Goal: Task Accomplishment & Management: Use online tool/utility

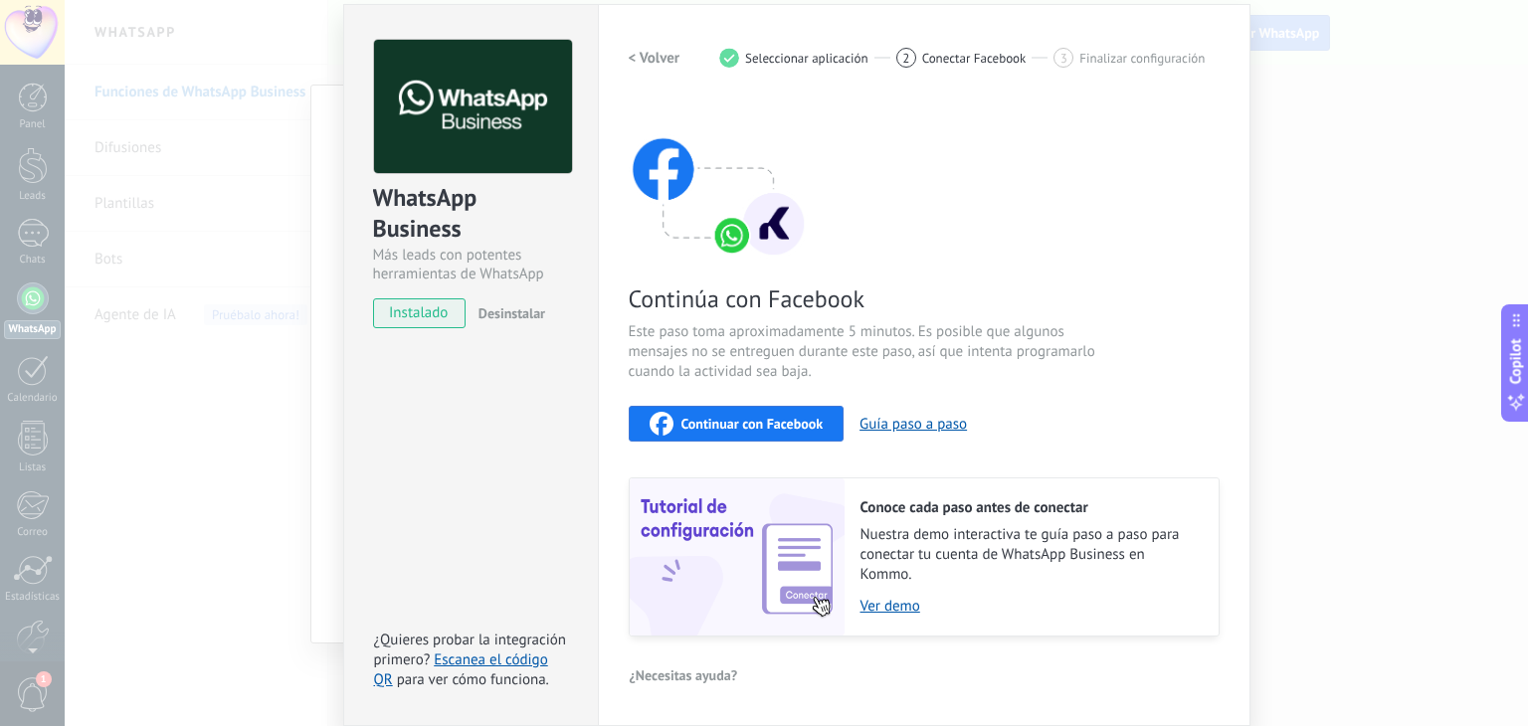
click at [446, 371] on div "WhatsApp Business Más leads con potentes herramientas de WhatsApp instalado Des…" at bounding box center [470, 365] width 255 height 722
click at [780, 426] on span "Continuar con Facebook" at bounding box center [752, 424] width 142 height 14
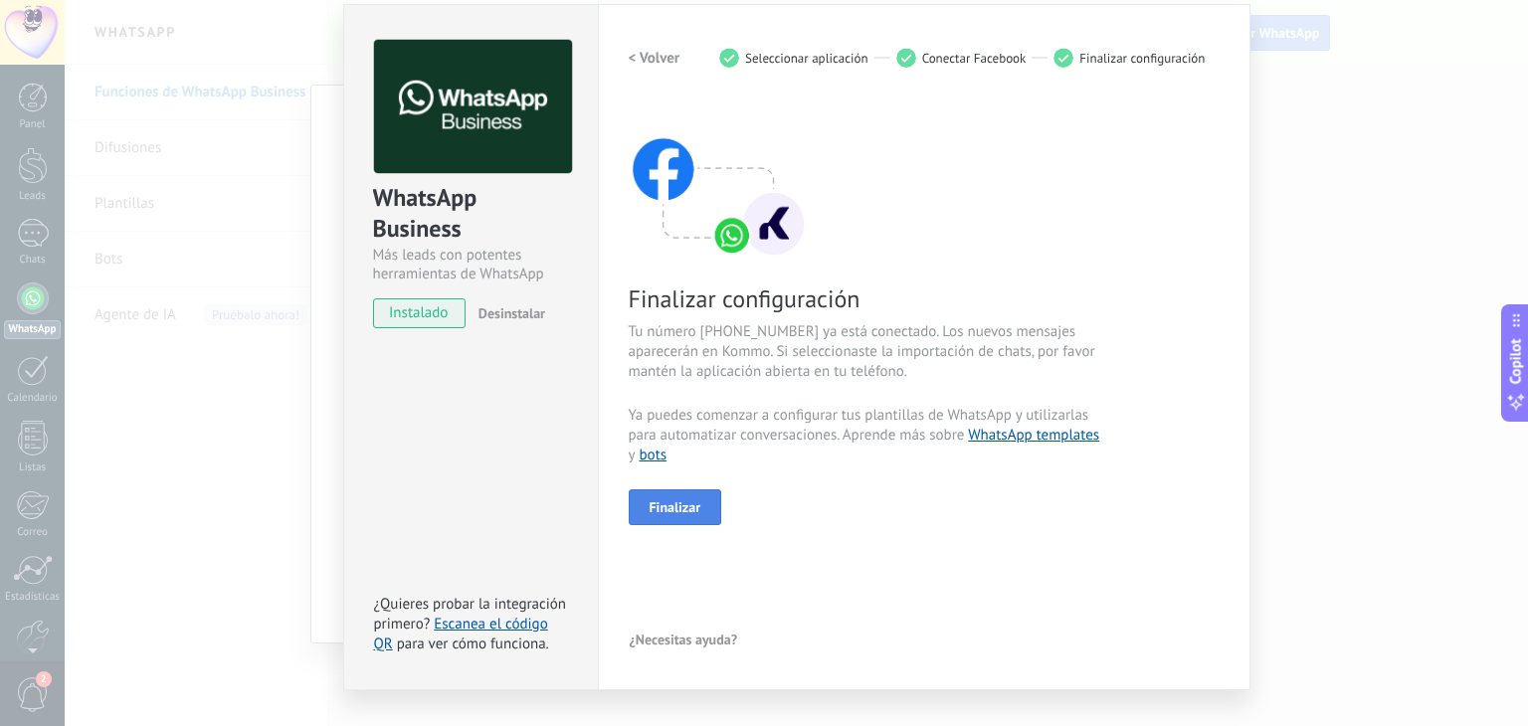
click at [668, 500] on span "Finalizar" at bounding box center [675, 507] width 52 height 14
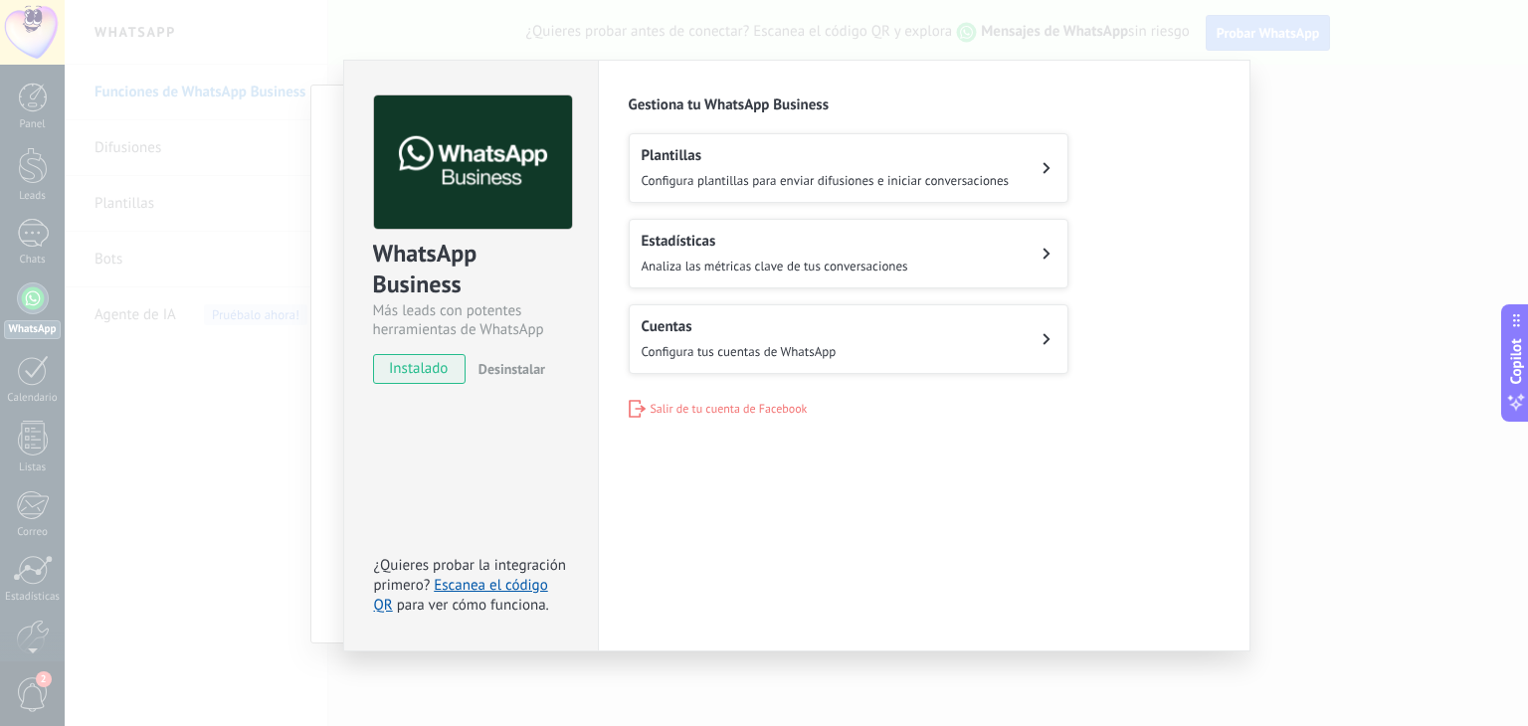
scroll to position [5, 0]
click at [687, 343] on span "Configura tus cuentas de WhatsApp" at bounding box center [739, 351] width 195 height 17
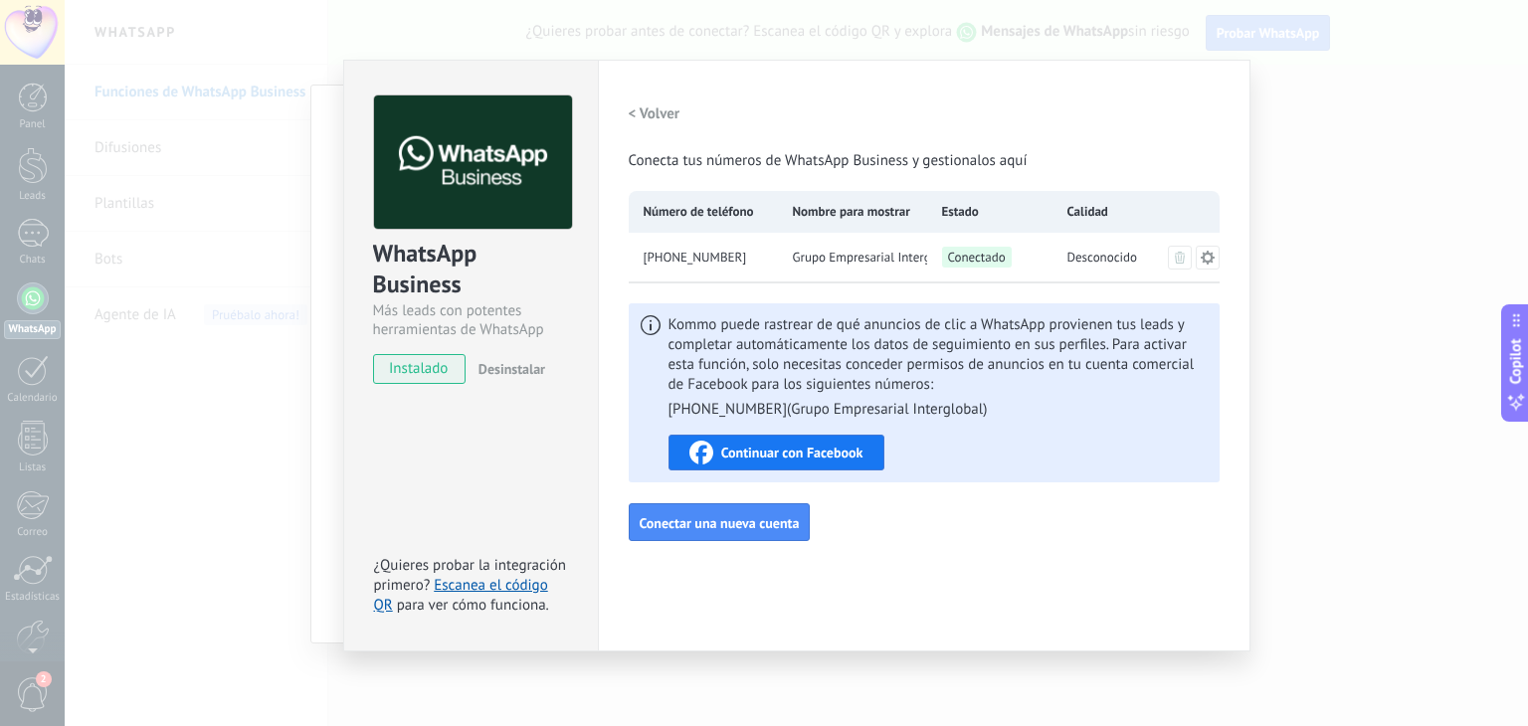
click at [1362, 177] on div "WhatsApp Business Más leads con potentes herramientas de WhatsApp instalado Des…" at bounding box center [796, 363] width 1463 height 726
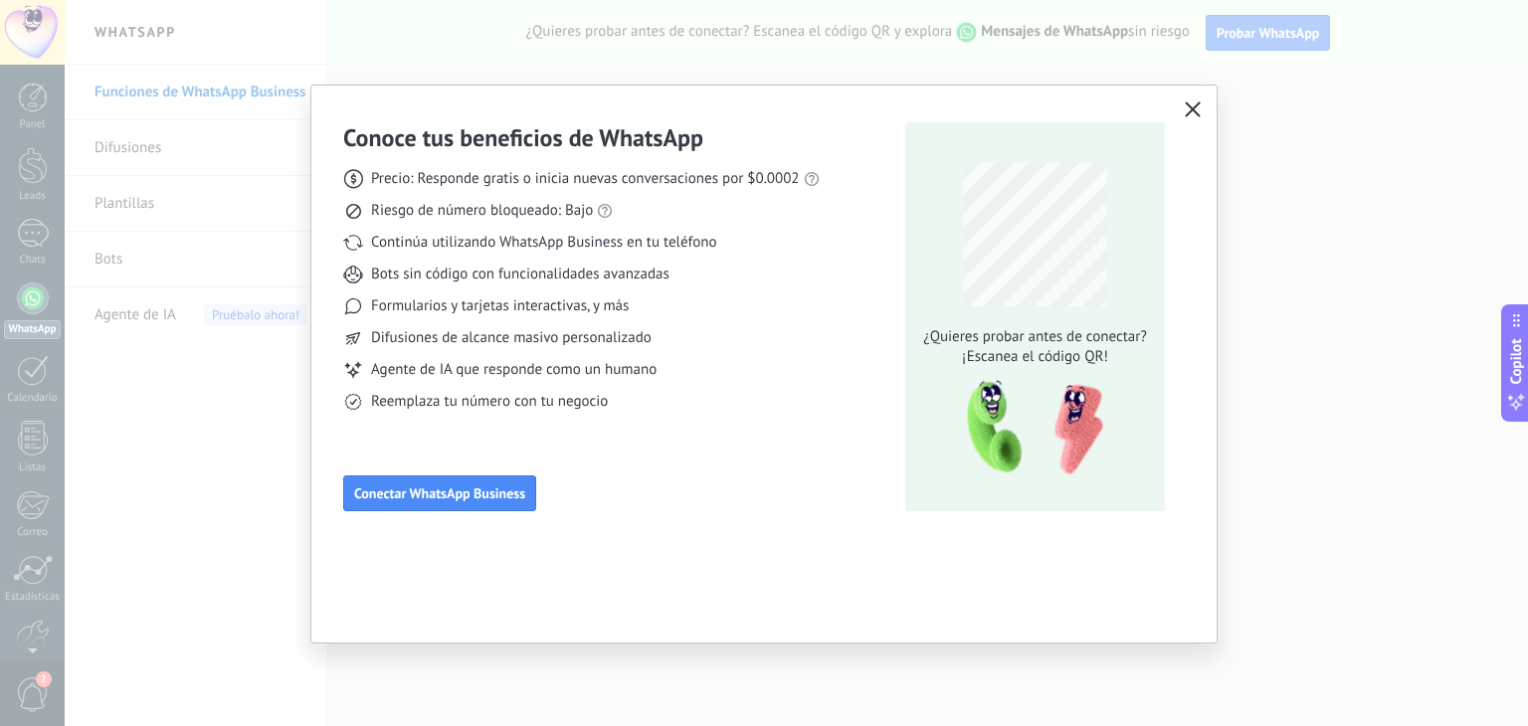
scroll to position [0, 0]
click at [456, 473] on div "Conoce tus beneficios de WhatsApp Precio: Responde gratis o inicia nuevas conve…" at bounding box center [581, 316] width 476 height 389
click at [457, 482] on button "Conectar WhatsApp Business" at bounding box center [439, 493] width 193 height 36
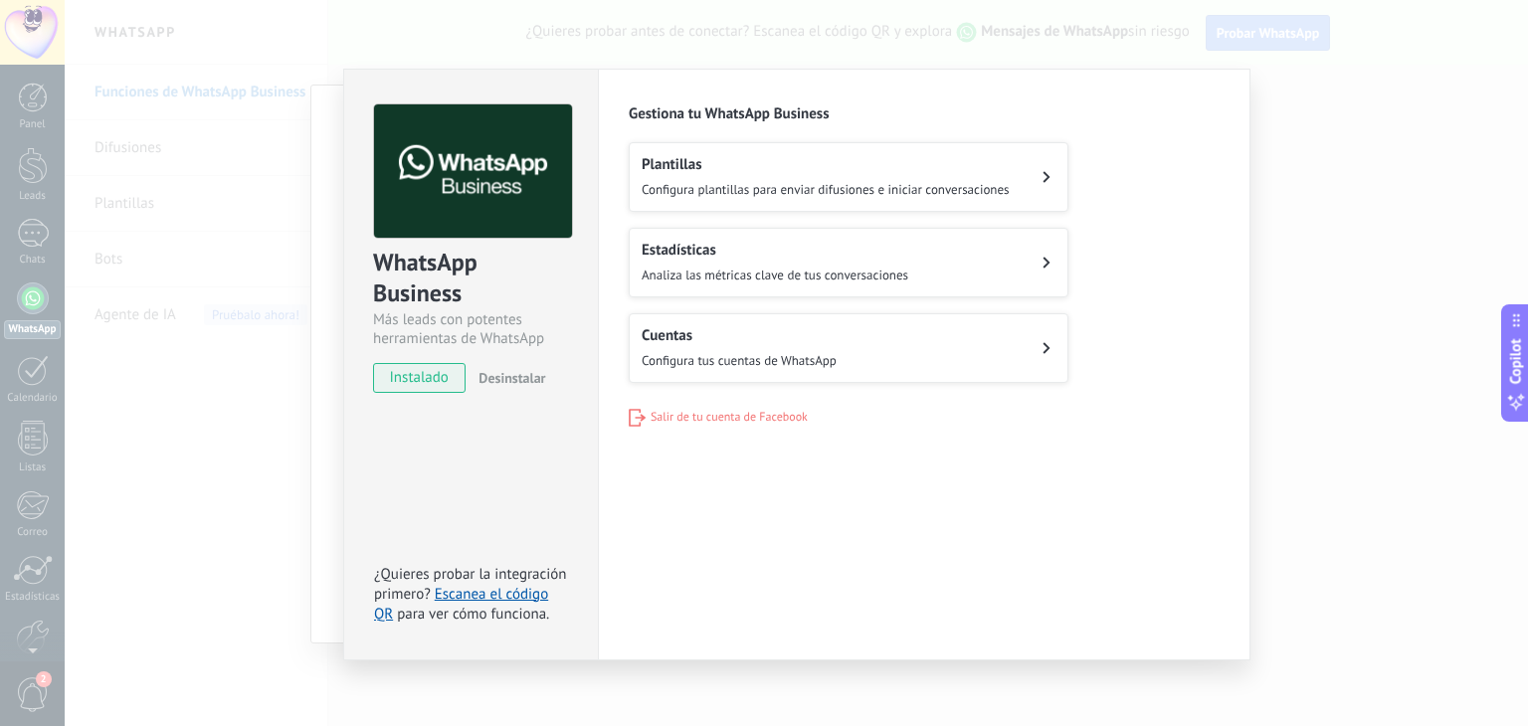
click at [1308, 120] on div "WhatsApp Business Más leads con potentes herramientas de WhatsApp instalado Des…" at bounding box center [796, 363] width 1463 height 726
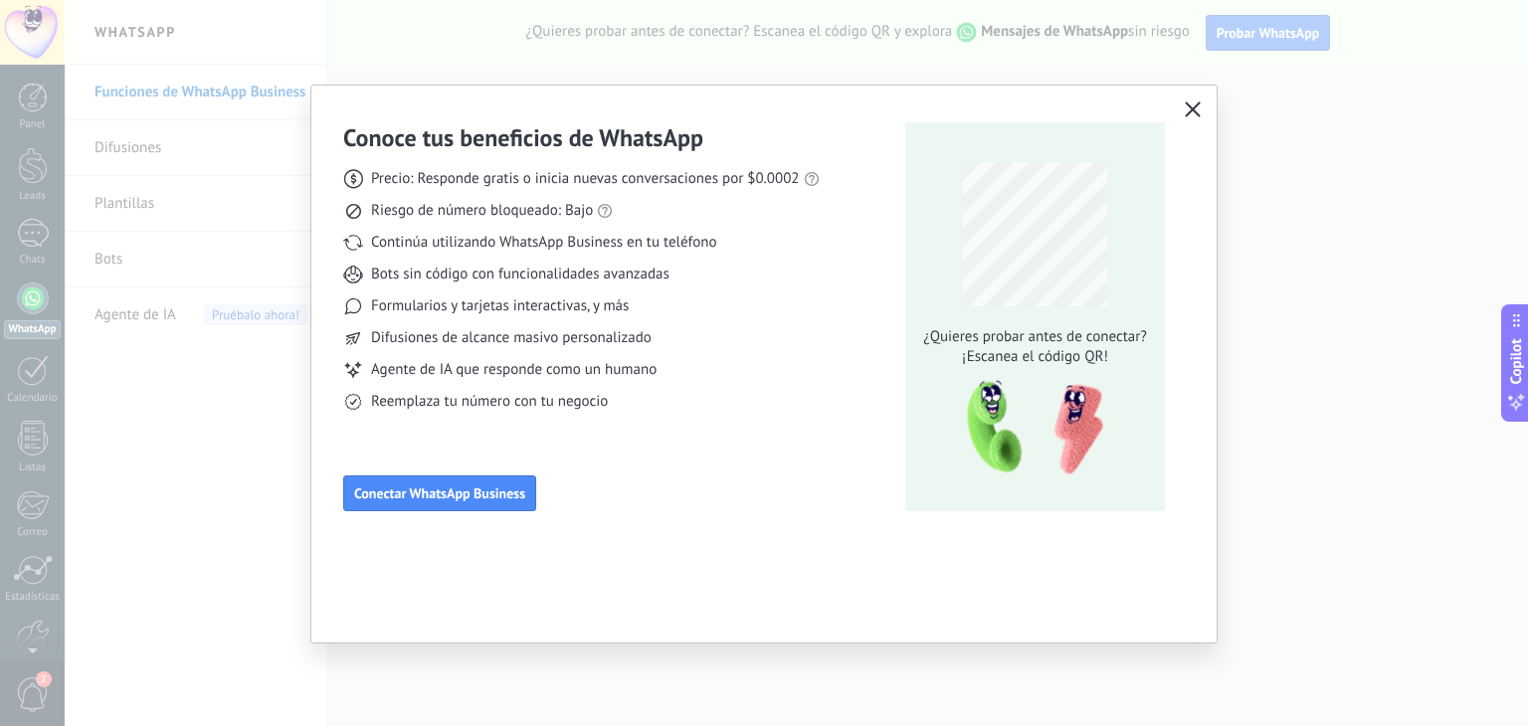
click at [1294, 108] on div "Conoce tus beneficios de WhatsApp Precio: Responde gratis o inicia nuevas conve…" at bounding box center [764, 363] width 1528 height 726
click at [1180, 112] on button "button" at bounding box center [1193, 110] width 26 height 28
